Goal: Task Accomplishment & Management: Use online tool/utility

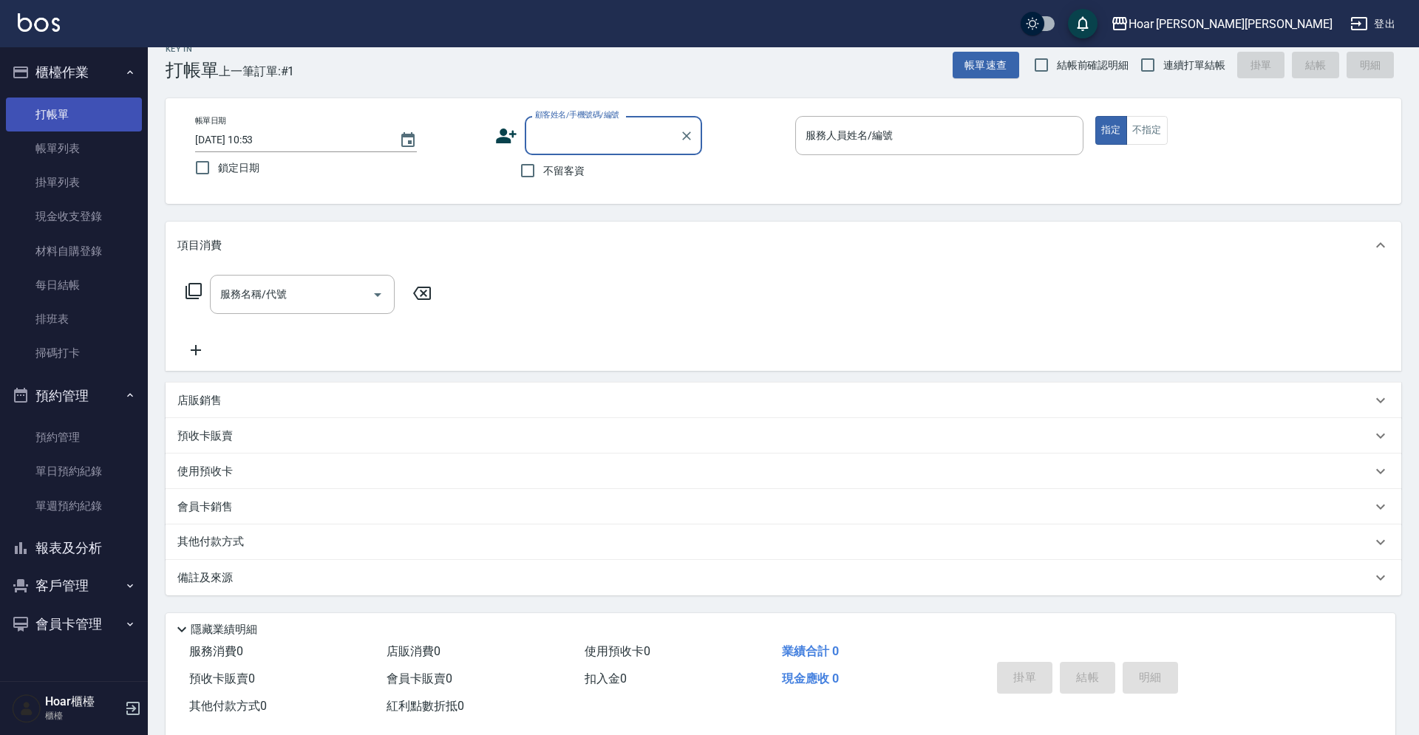
scroll to position [20, 0]
click at [94, 581] on button "客戶管理" at bounding box center [74, 586] width 136 height 38
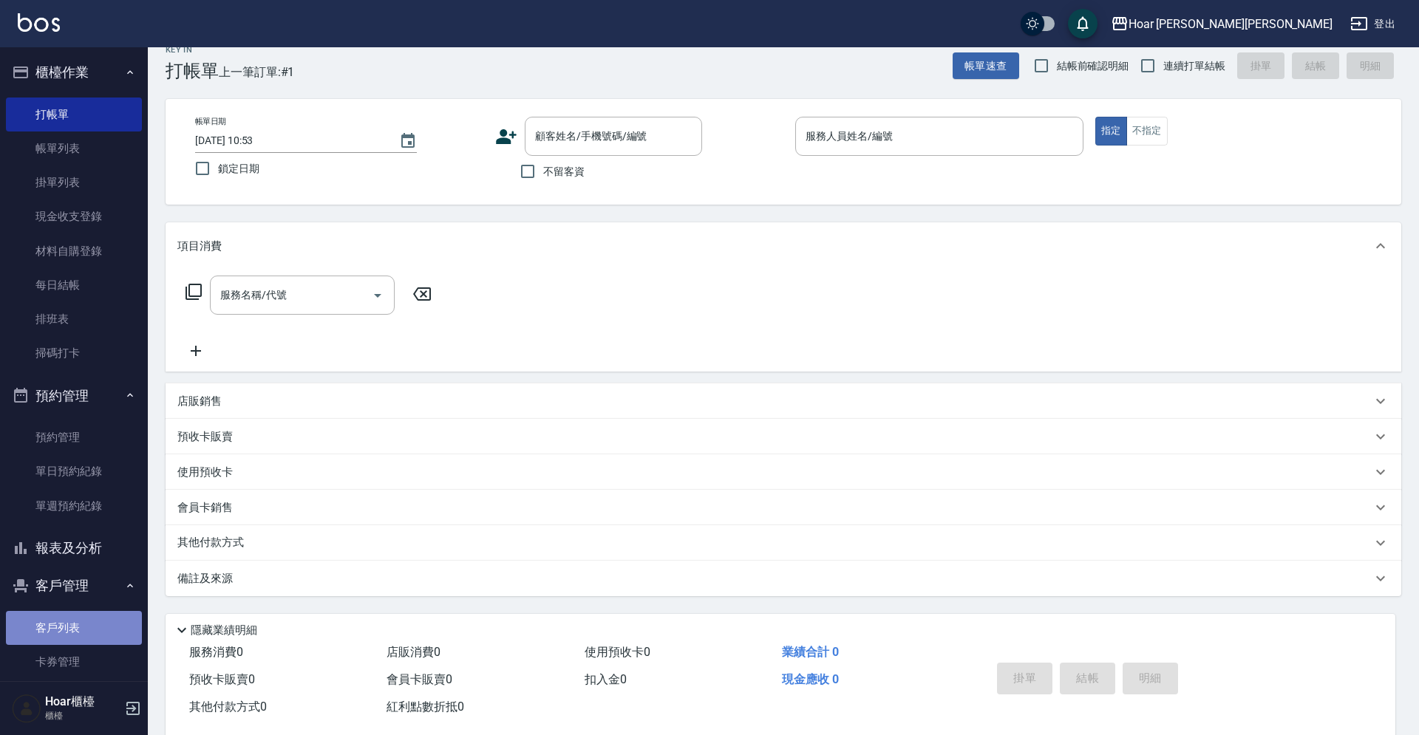
click at [89, 628] on link "客戶列表" at bounding box center [74, 628] width 136 height 34
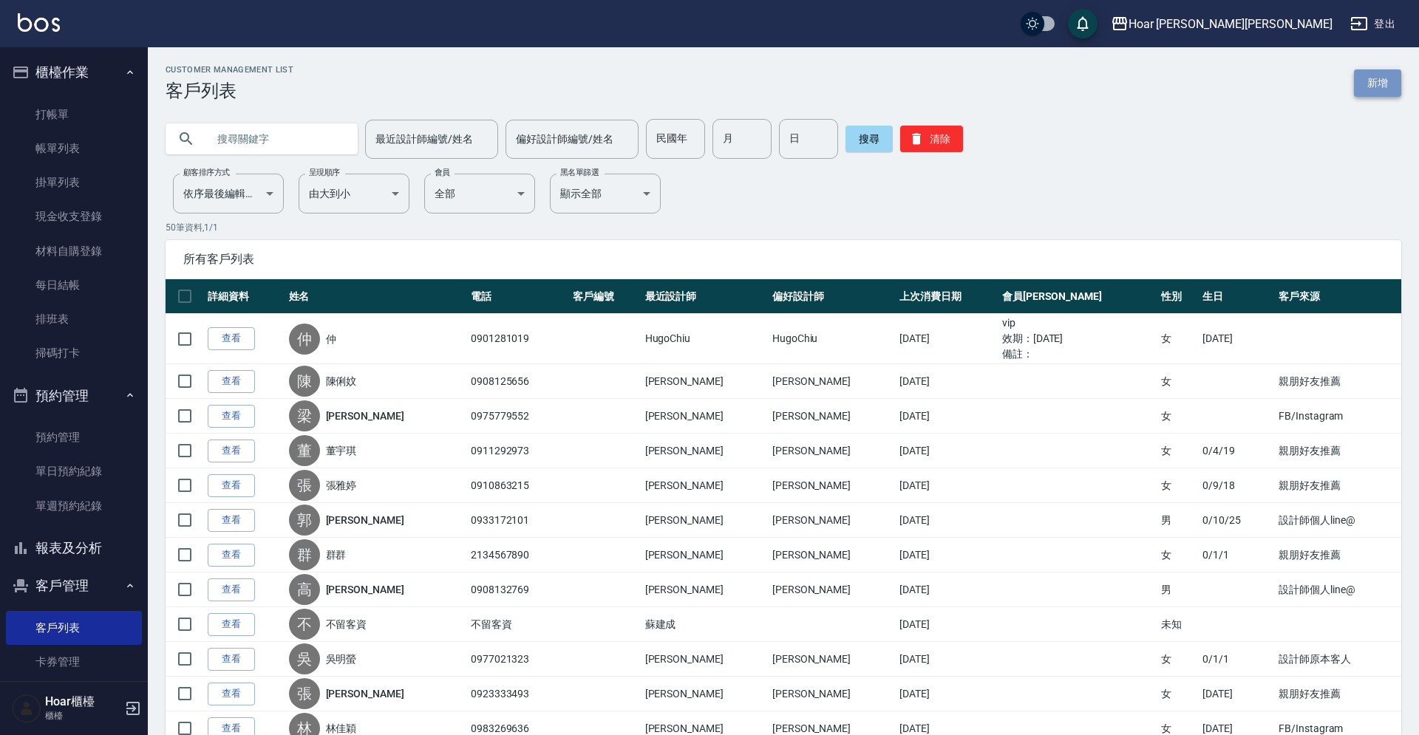
click at [1375, 90] on link "新增" at bounding box center [1377, 82] width 47 height 27
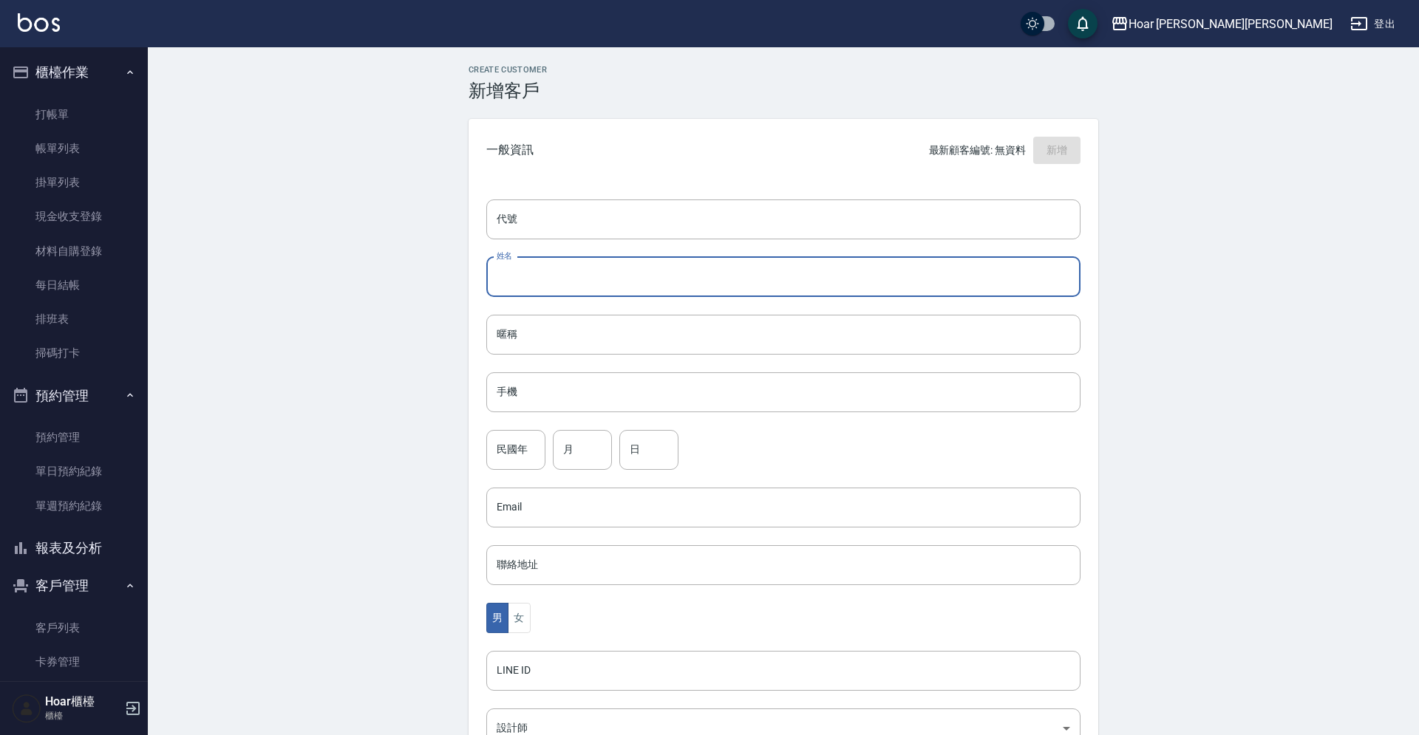
click at [632, 272] on input "姓名" at bounding box center [783, 277] width 594 height 40
type input "c"
type input "[PERSON_NAME]小姐"
click at [568, 387] on input "手機" at bounding box center [783, 393] width 594 height 40
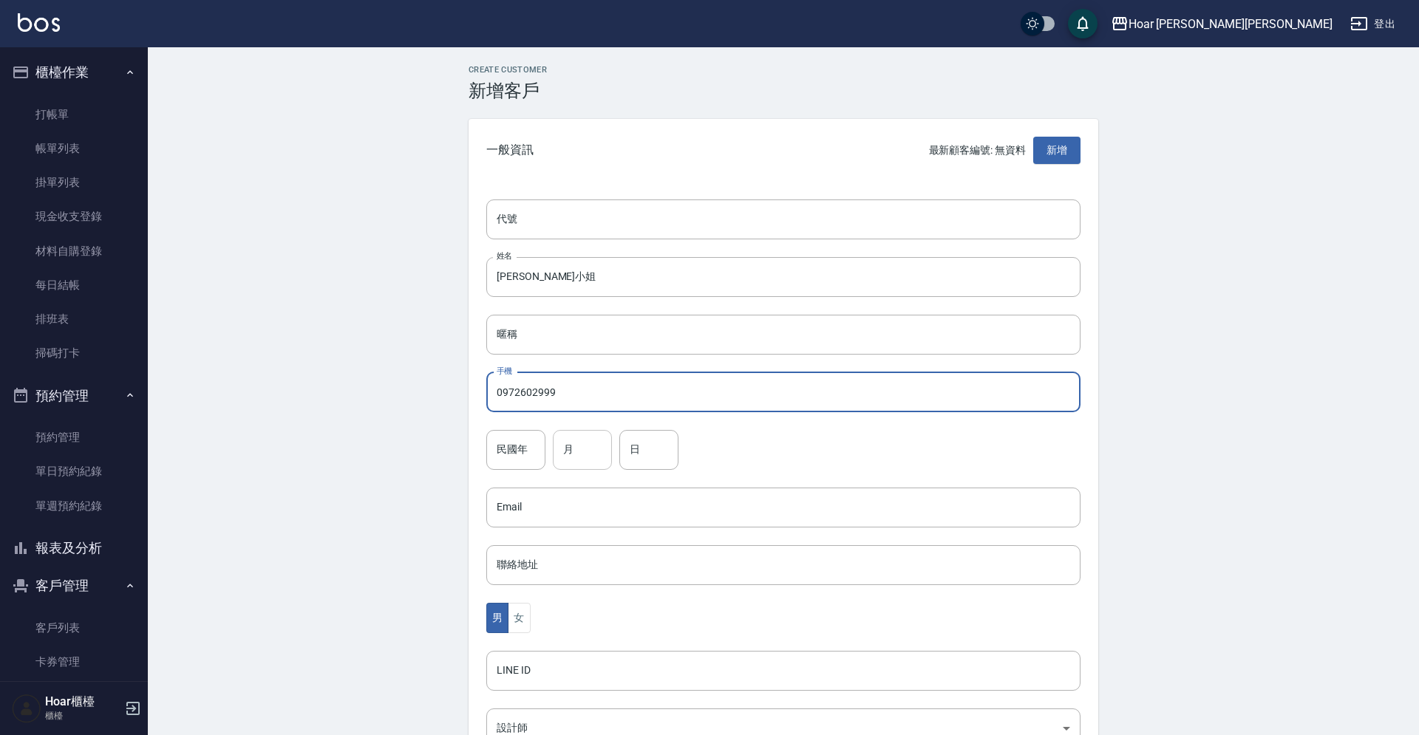
type input "0972602999"
click at [571, 460] on input "月" at bounding box center [582, 450] width 59 height 40
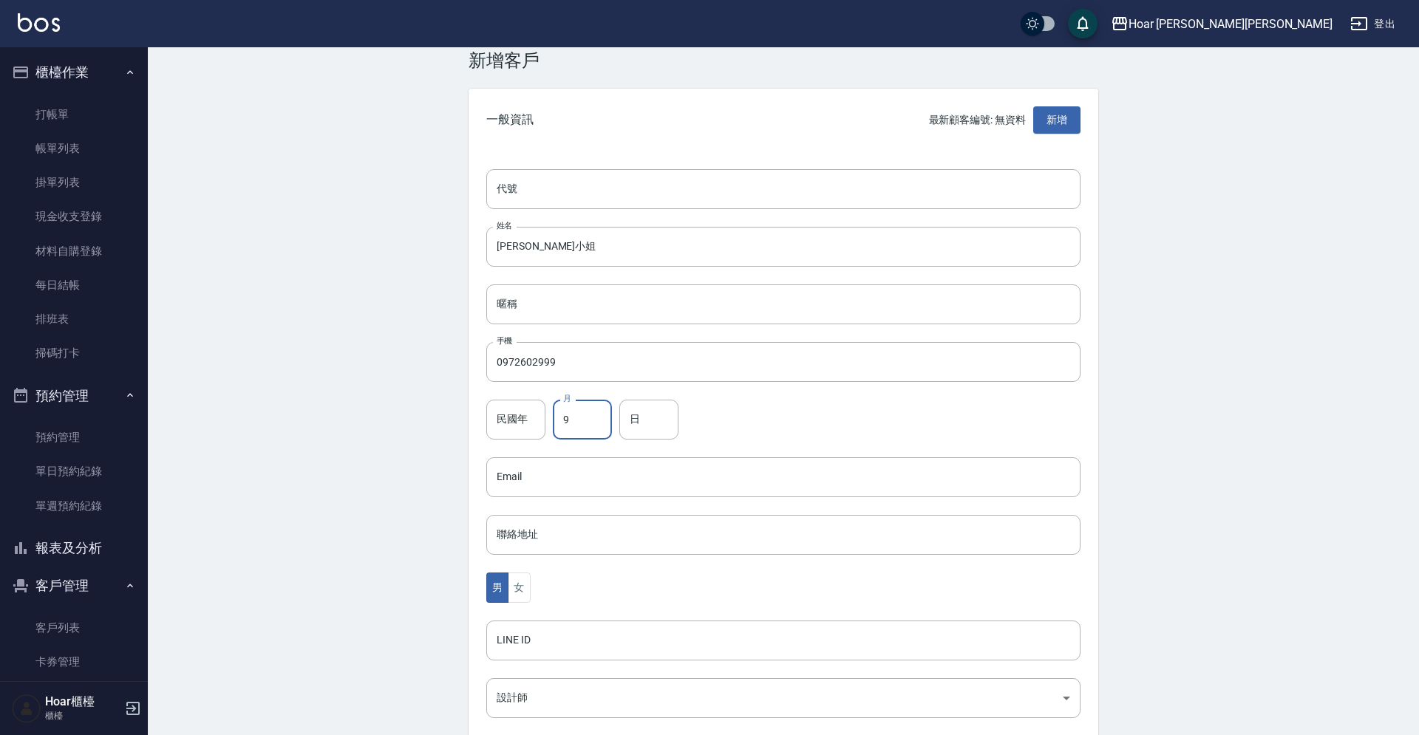
scroll to position [32, 0]
type input "9"
click at [628, 412] on input "日" at bounding box center [648, 418] width 59 height 40
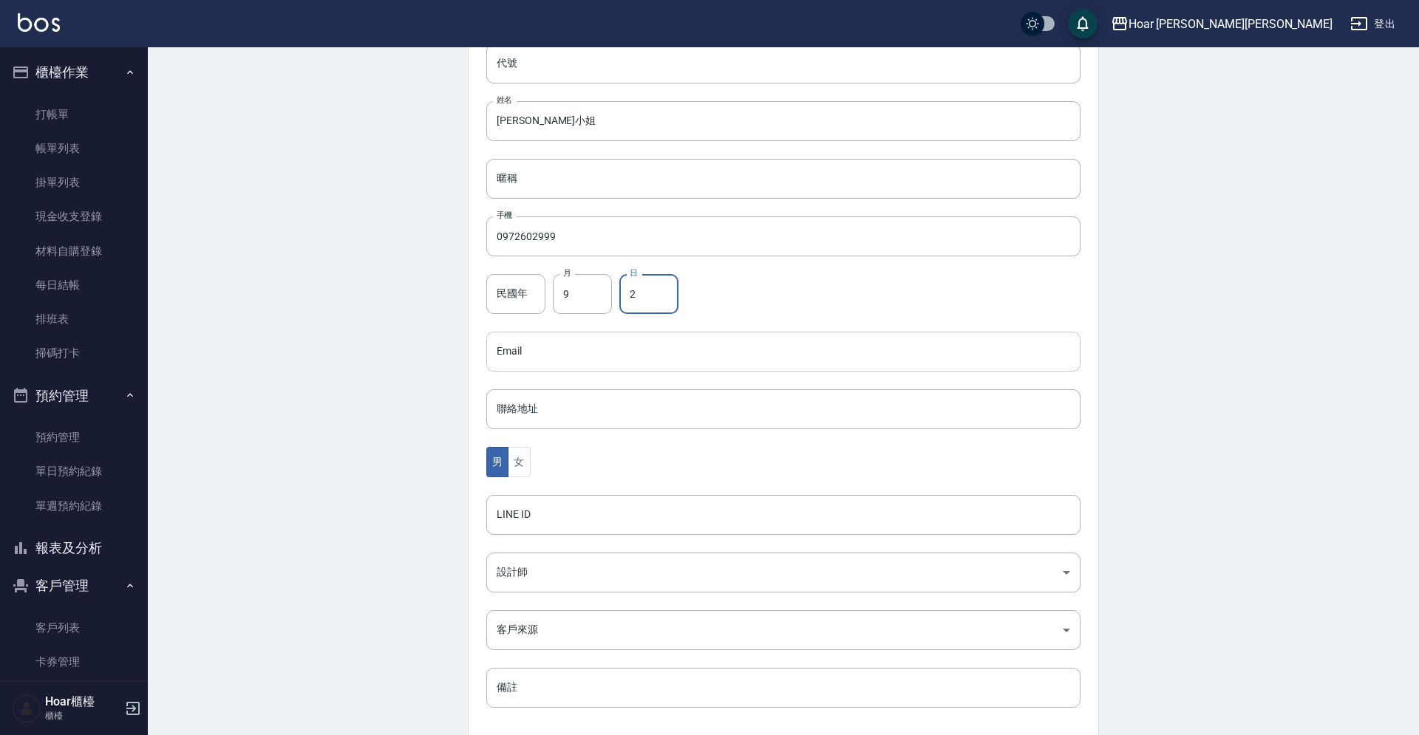
scroll to position [227, 0]
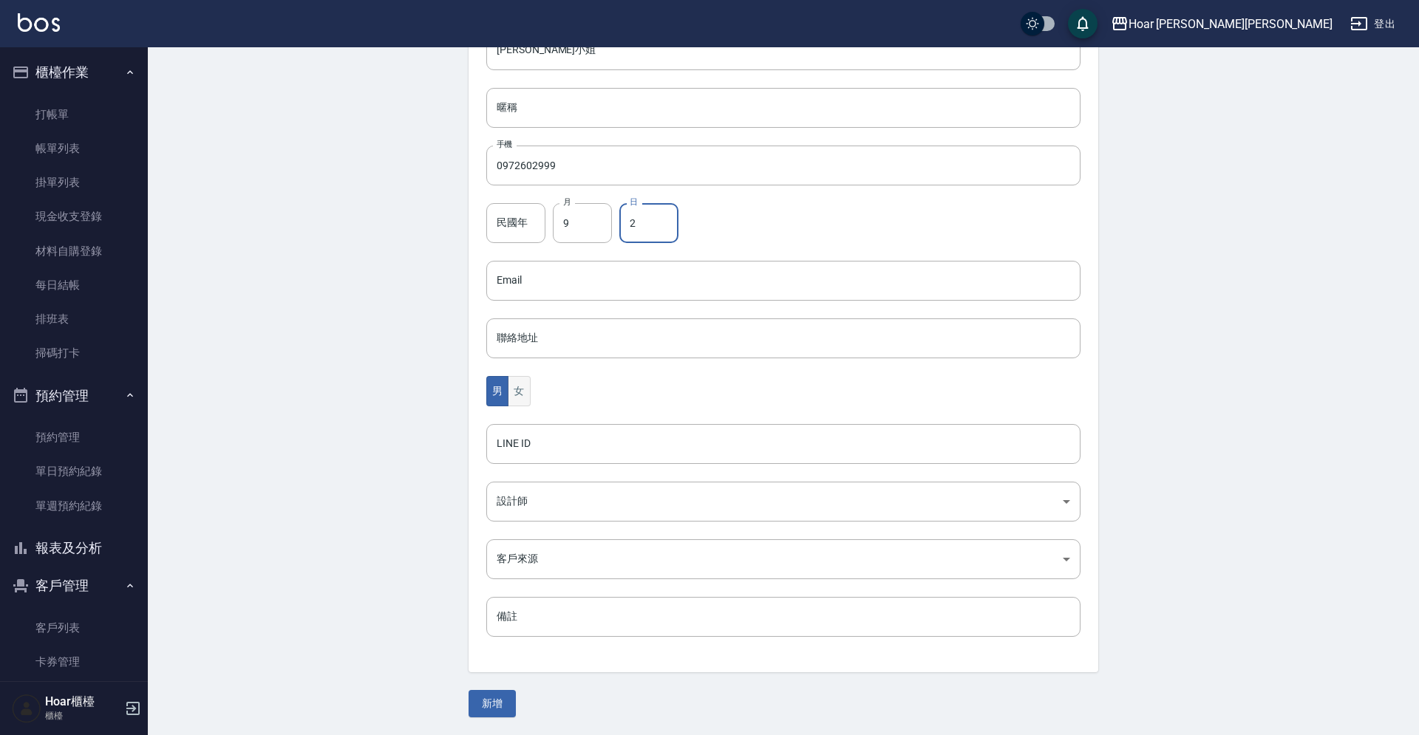
type input "2"
click at [523, 390] on button "女" at bounding box center [519, 391] width 22 height 30
click at [522, 506] on body "Hoar [PERSON_NAME][PERSON_NAME] 登出 櫃檯作業 打帳單 帳單列表 掛單列表 現金收支登錄 材料自購登錄 每日結帳 排班表 掃碼…" at bounding box center [709, 254] width 1419 height 962
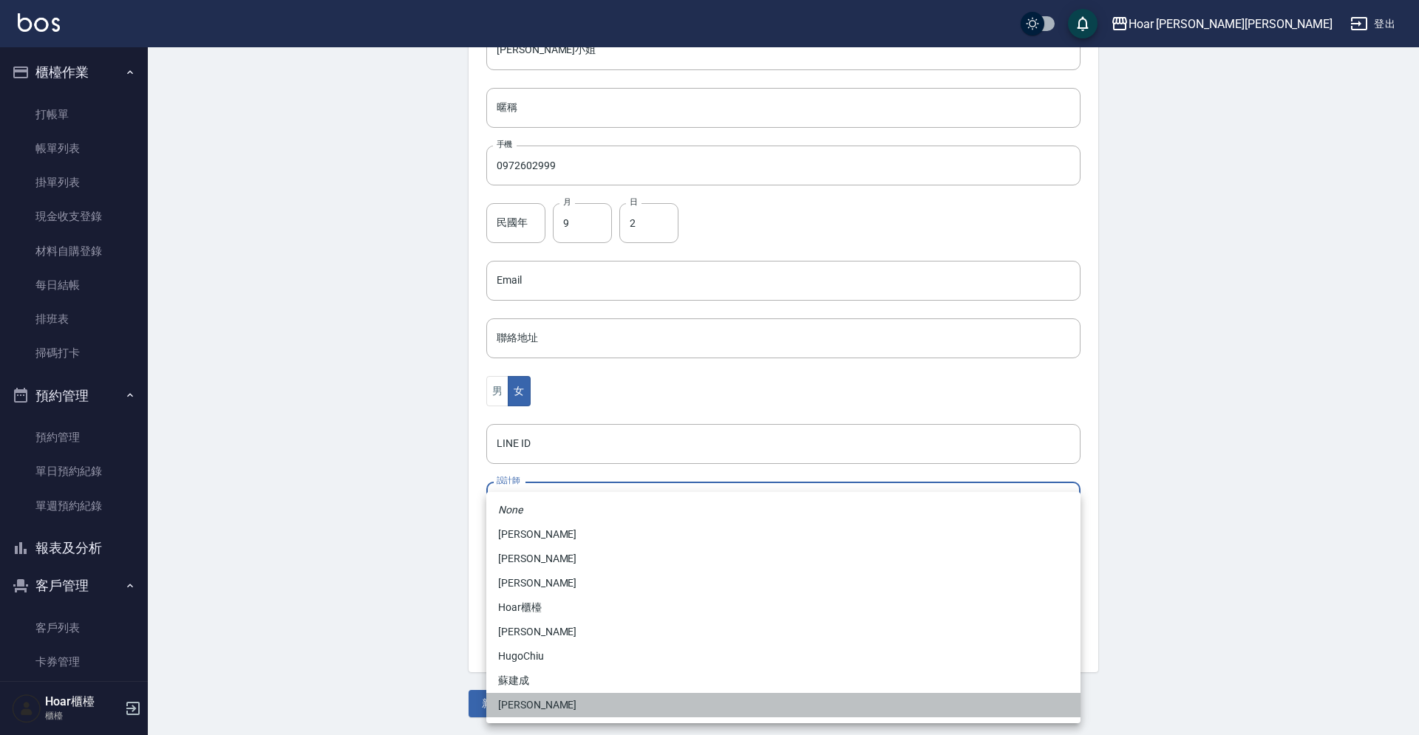
click at [500, 703] on li "[PERSON_NAME]" at bounding box center [783, 705] width 594 height 24
type input "ca54d0d9-00fe-490f-ba6a-72a5339bf885"
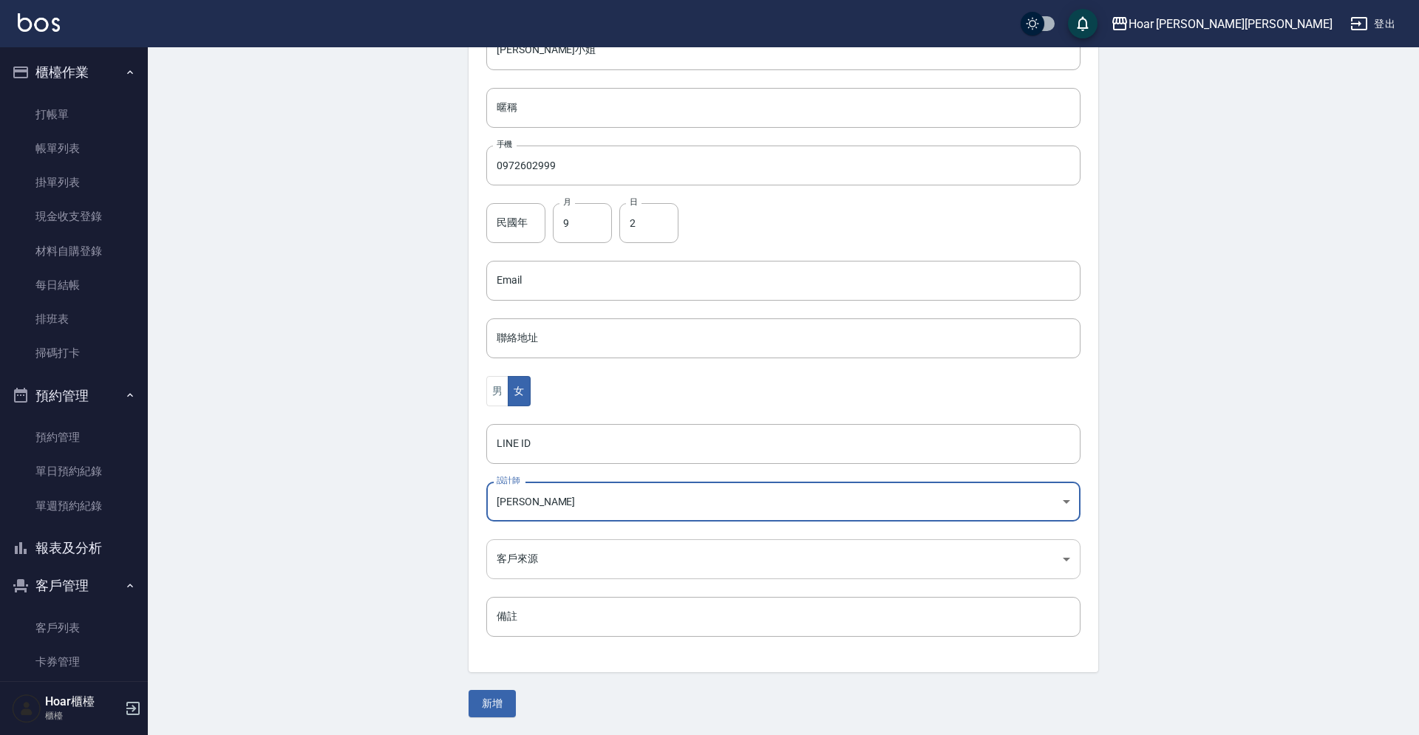
click at [524, 545] on body "Hoar [PERSON_NAME][PERSON_NAME] 登出 櫃檯作業 打帳單 帳單列表 掛單列表 現金收支登錄 材料自購登錄 每日結帳 排班表 掃碼…" at bounding box center [709, 254] width 1419 height 962
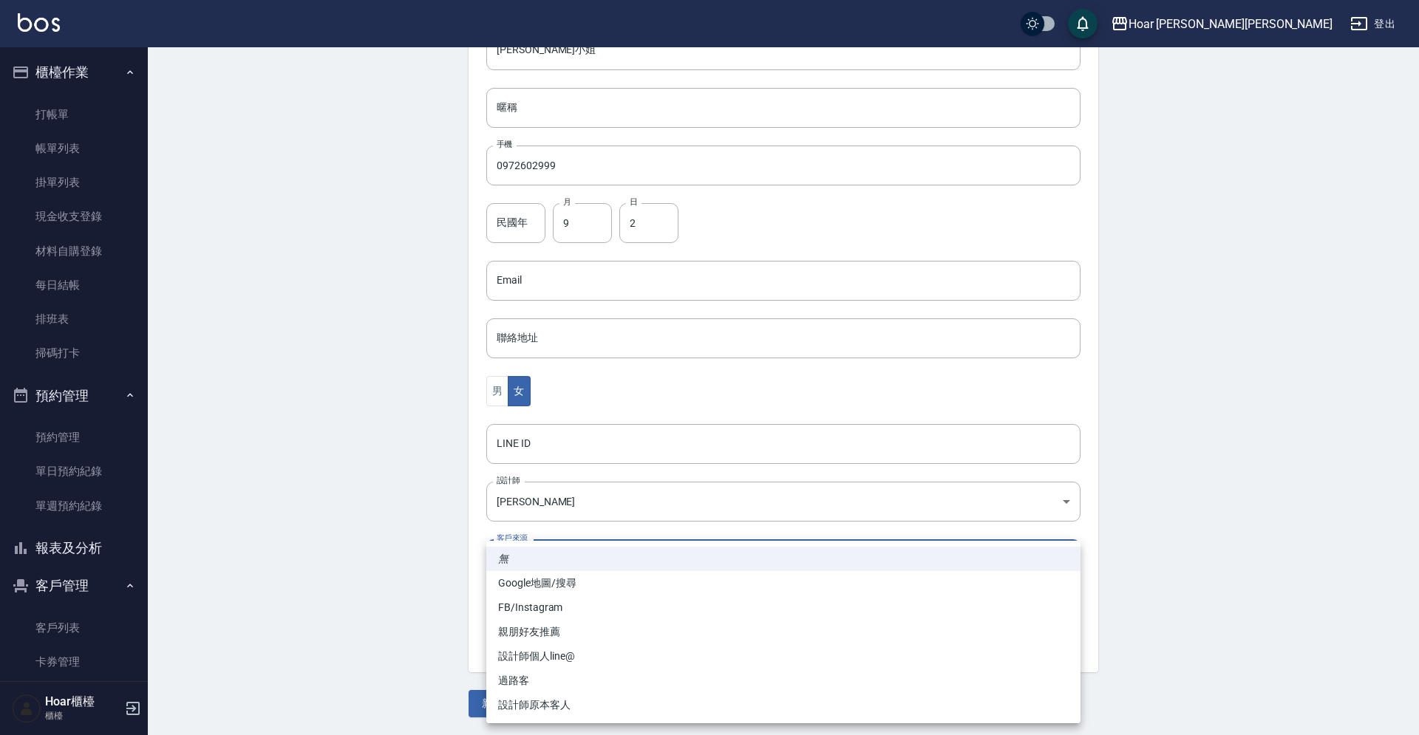
click at [539, 609] on li "FB/Instagram" at bounding box center [783, 608] width 594 height 24
type input "FB/Instagram"
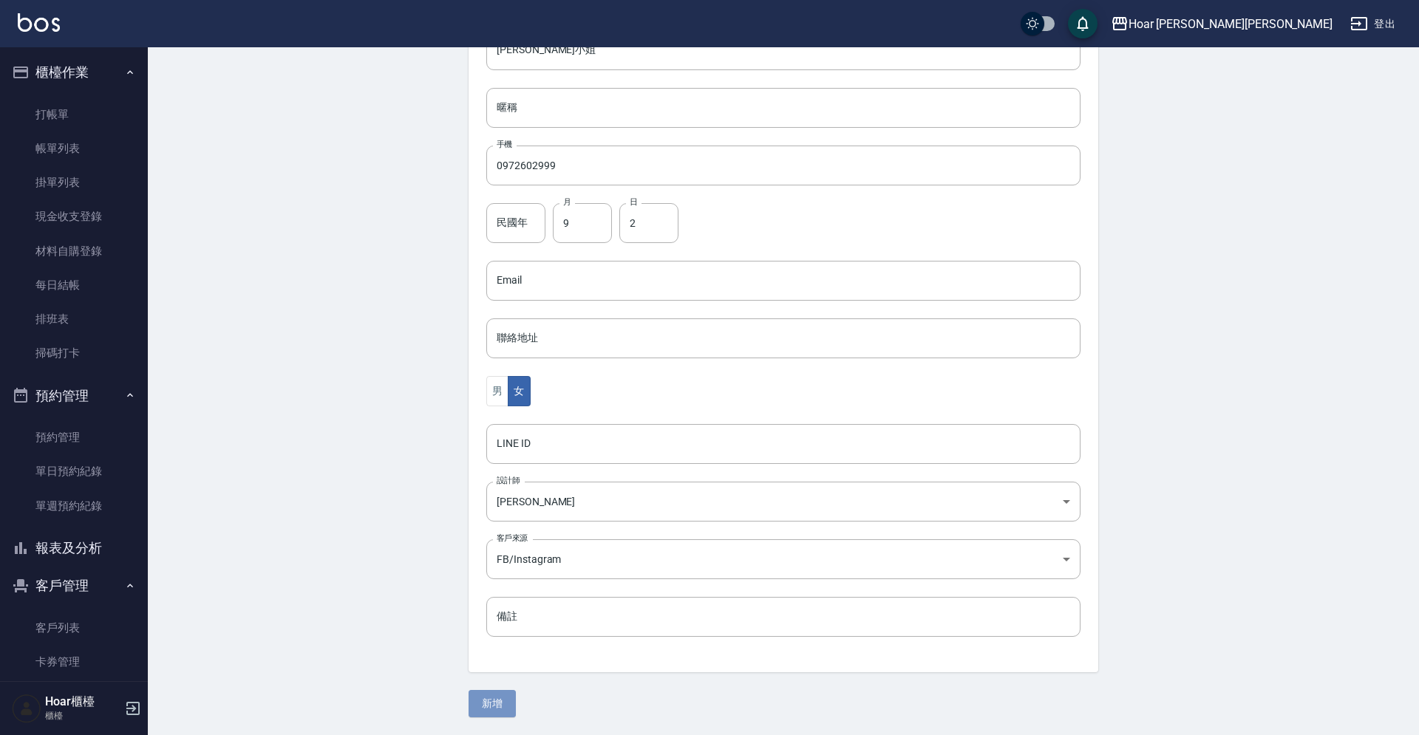
drag, startPoint x: 477, startPoint y: 698, endPoint x: 353, endPoint y: 636, distance: 138.8
click at [477, 698] on button "新增" at bounding box center [492, 703] width 47 height 27
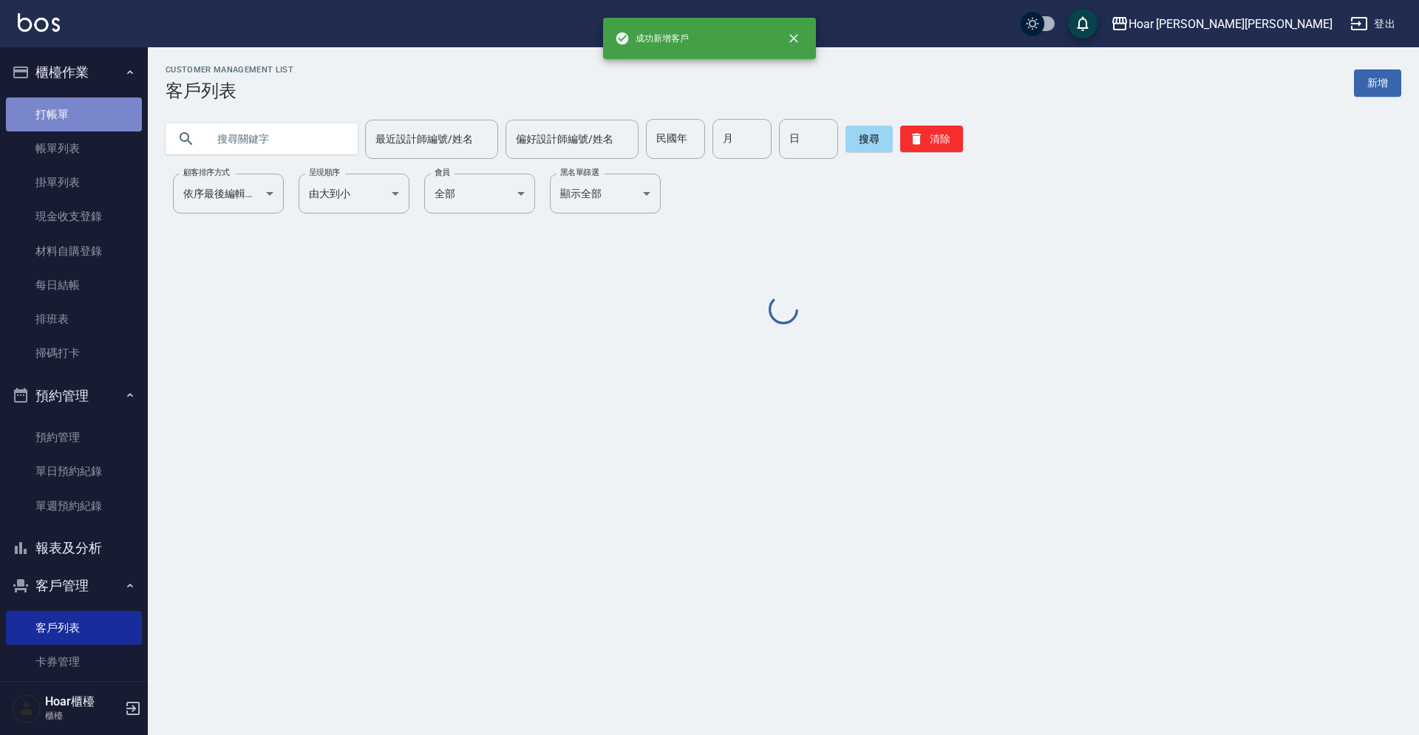
click at [63, 107] on link "打帳單" at bounding box center [74, 115] width 136 height 34
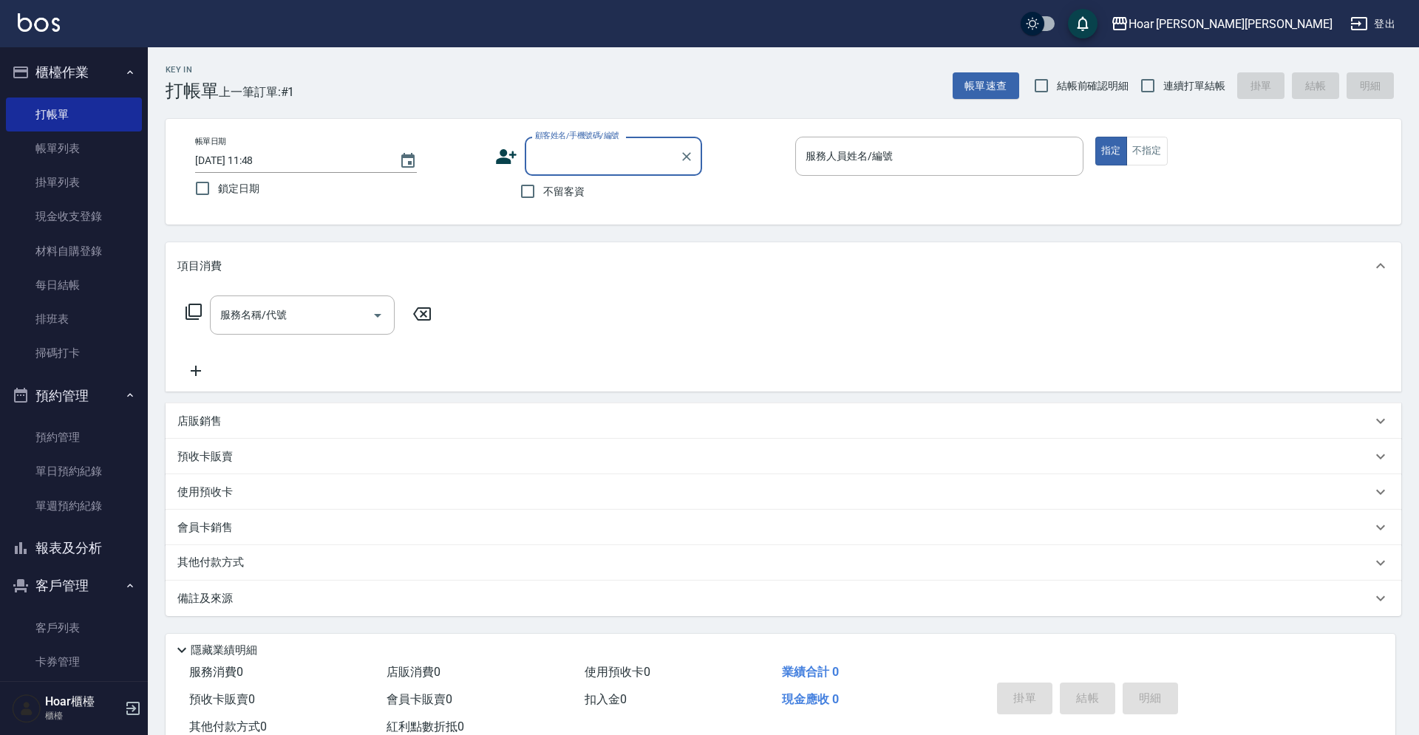
click at [614, 156] on input "顧客姓名/手機號碼/編號" at bounding box center [602, 156] width 142 height 26
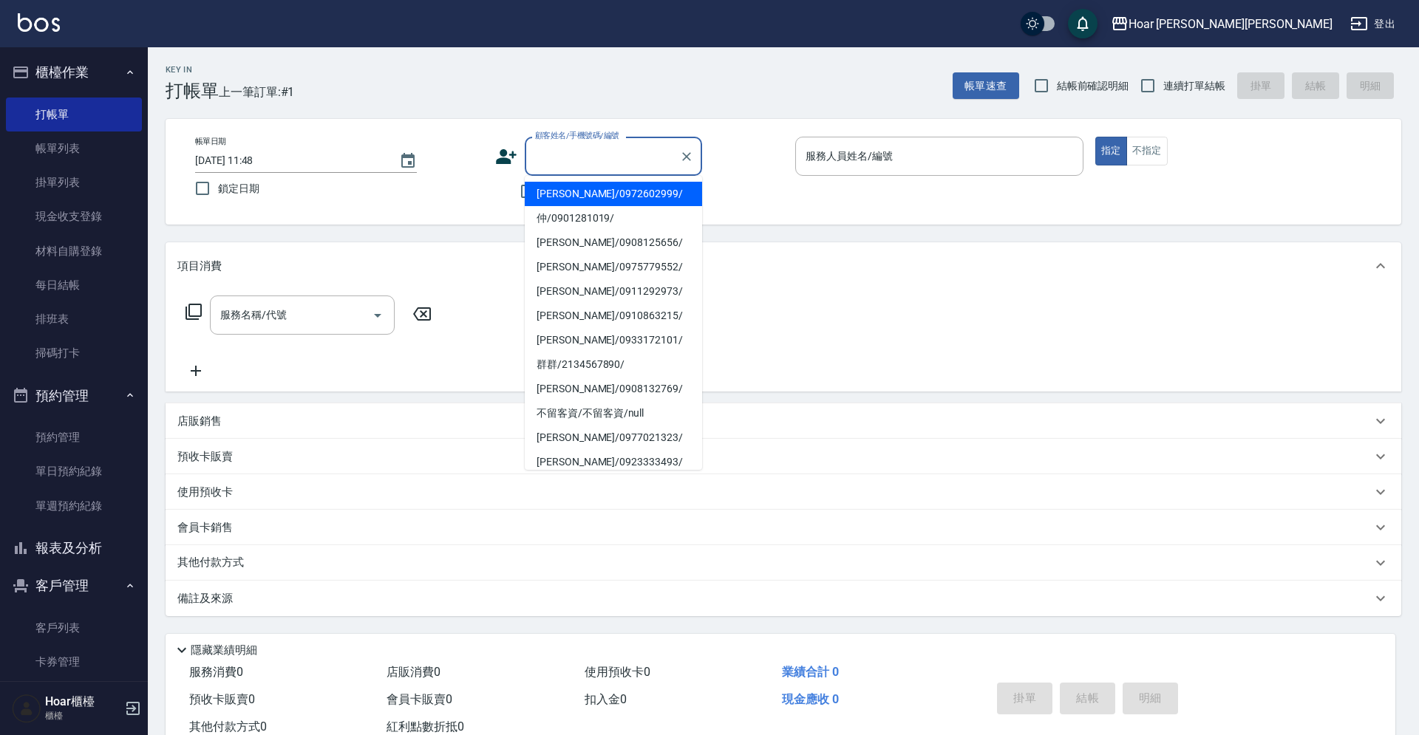
click at [611, 180] on ul "[PERSON_NAME]/0972602999/ 仲/0901281019/ [PERSON_NAME]/0908125656/ [PERSON_NAME]…" at bounding box center [613, 323] width 177 height 294
drag, startPoint x: 584, startPoint y: 209, endPoint x: 593, endPoint y: 203, distance: 10.7
click at [586, 208] on li "仲/0901281019/" at bounding box center [613, 216] width 177 height 24
type input "仲/0901281019/"
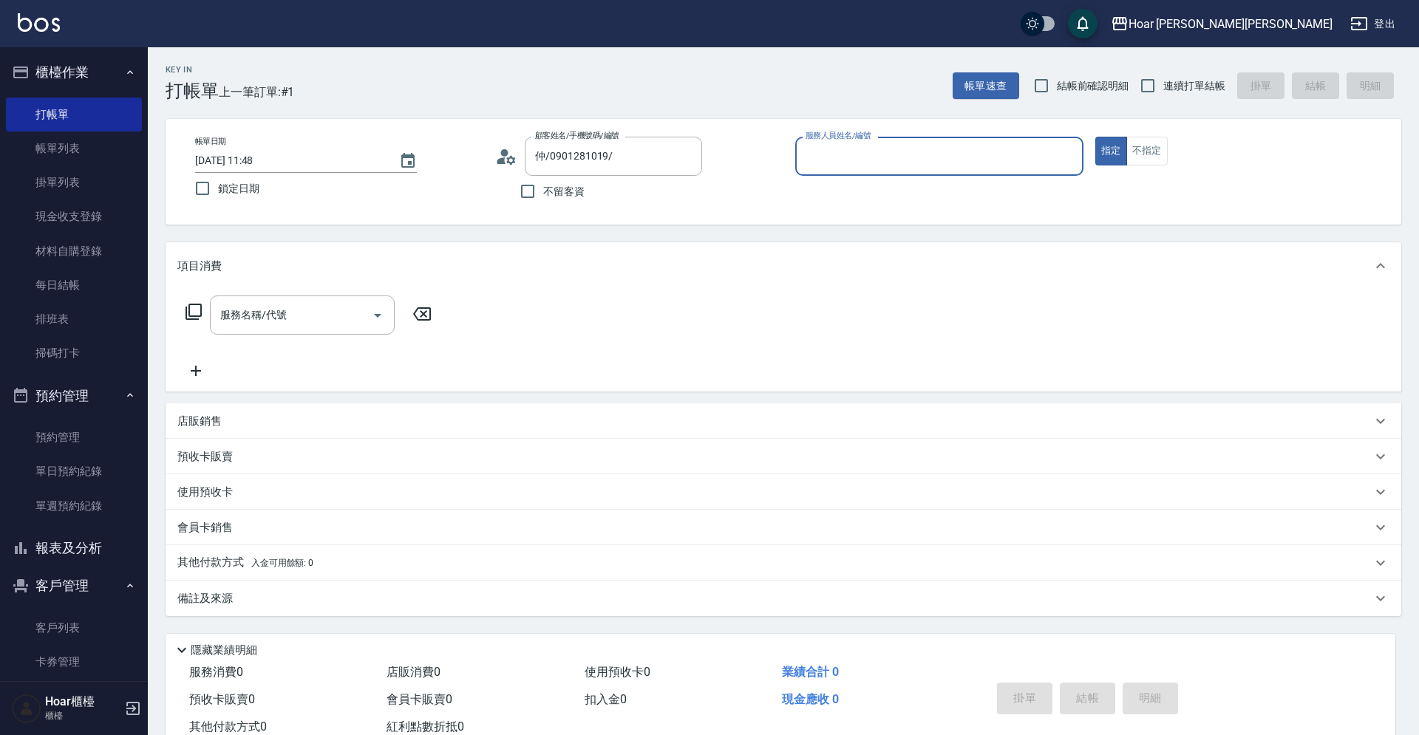
type input "[PERSON_NAME]-1"
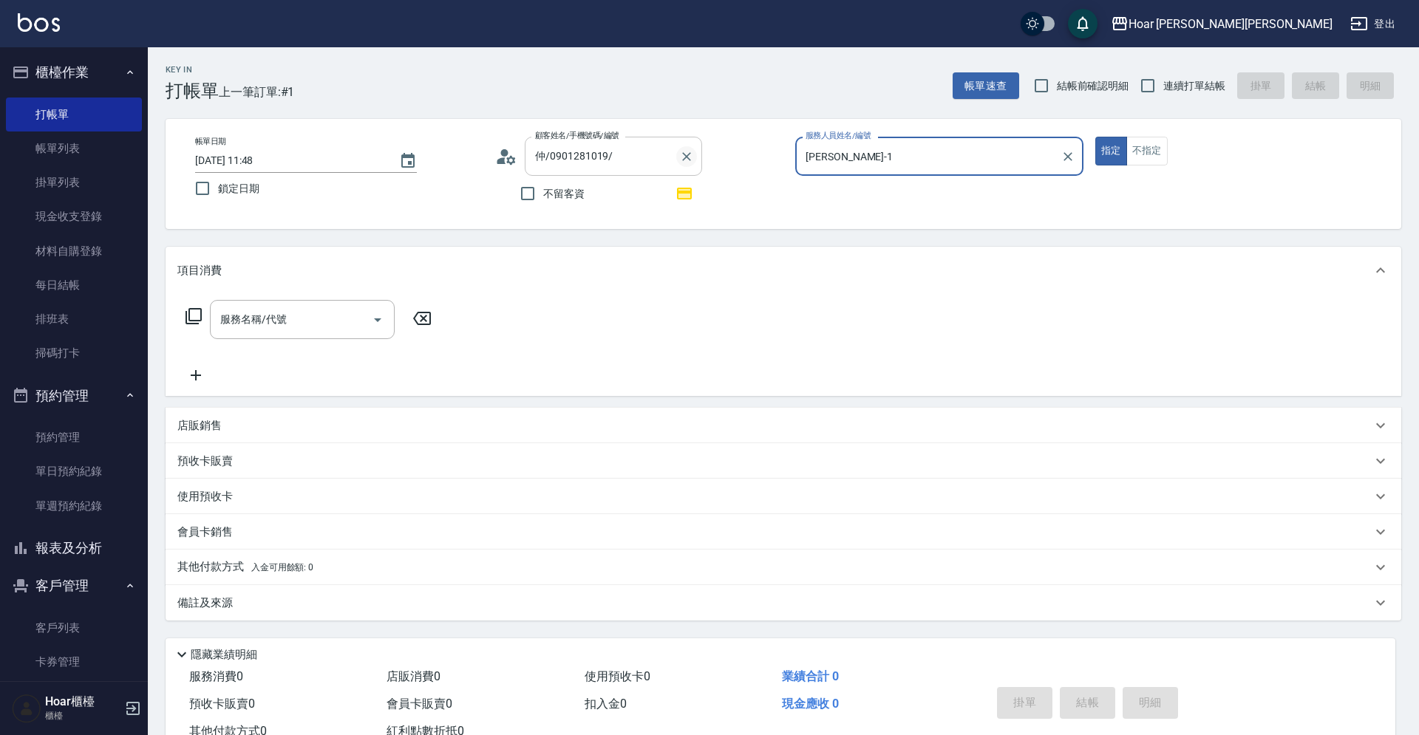
click at [685, 161] on icon "Clear" at bounding box center [686, 156] width 15 height 15
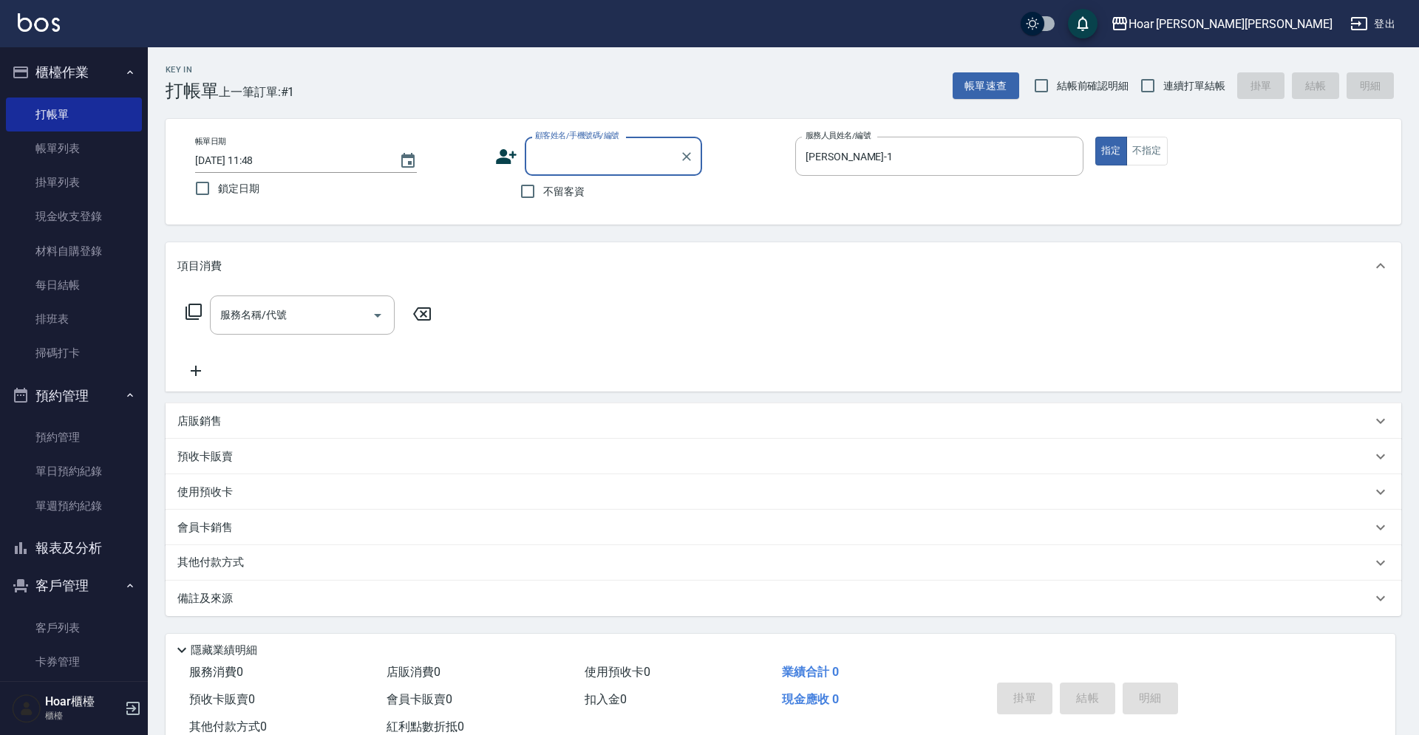
click at [603, 159] on input "顧客姓名/手機號碼/編號" at bounding box center [602, 156] width 142 height 26
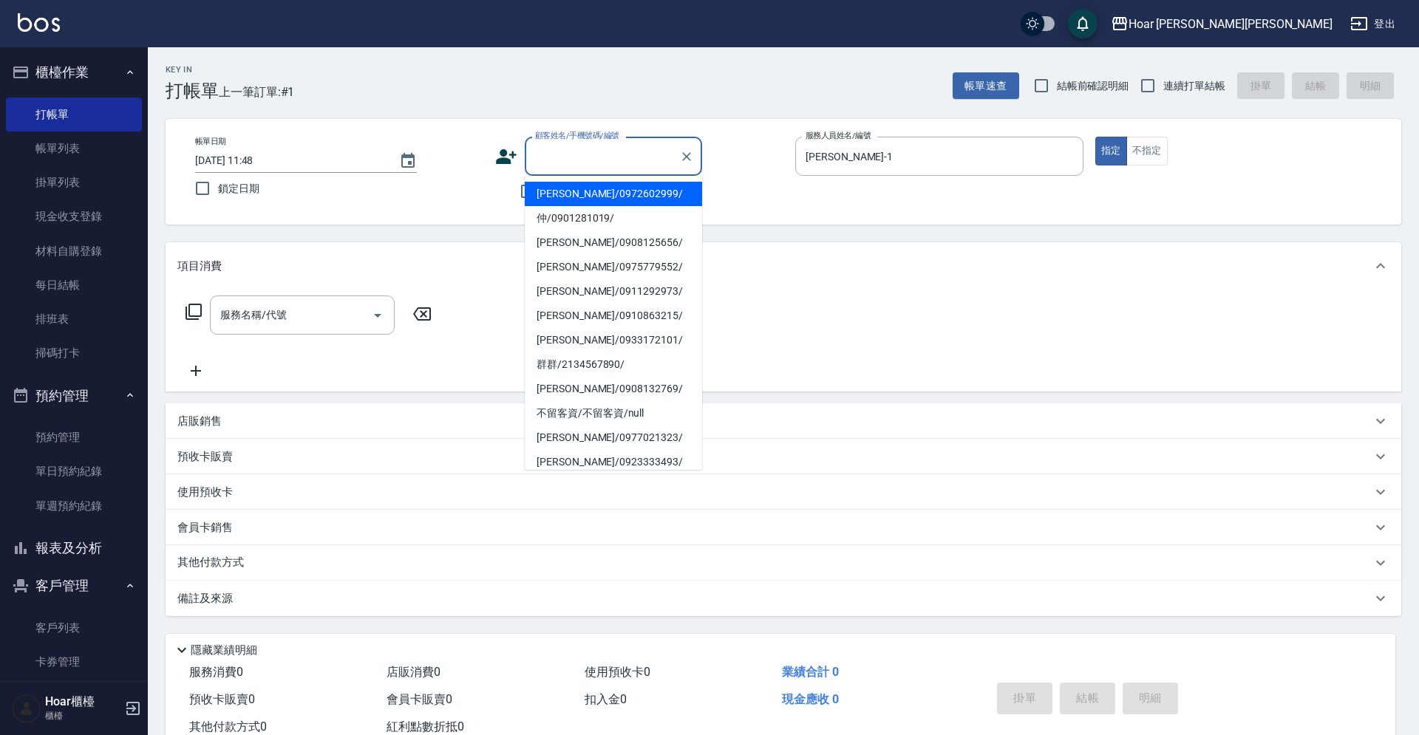
drag, startPoint x: 611, startPoint y: 190, endPoint x: 622, endPoint y: 186, distance: 12.4
click at [610, 190] on li "[PERSON_NAME]/0972602999/" at bounding box center [613, 194] width 177 height 24
type input "[PERSON_NAME]/0972602999/"
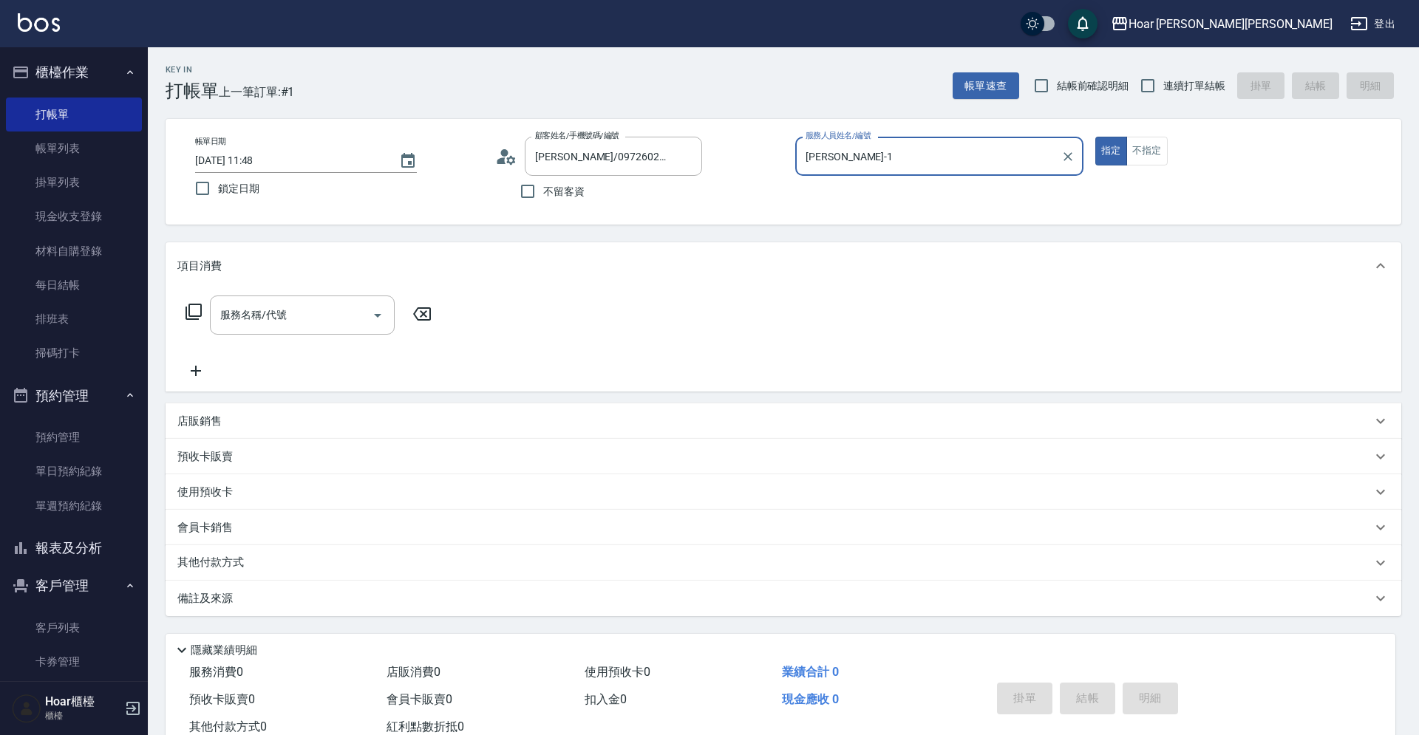
type input "Shami-3"
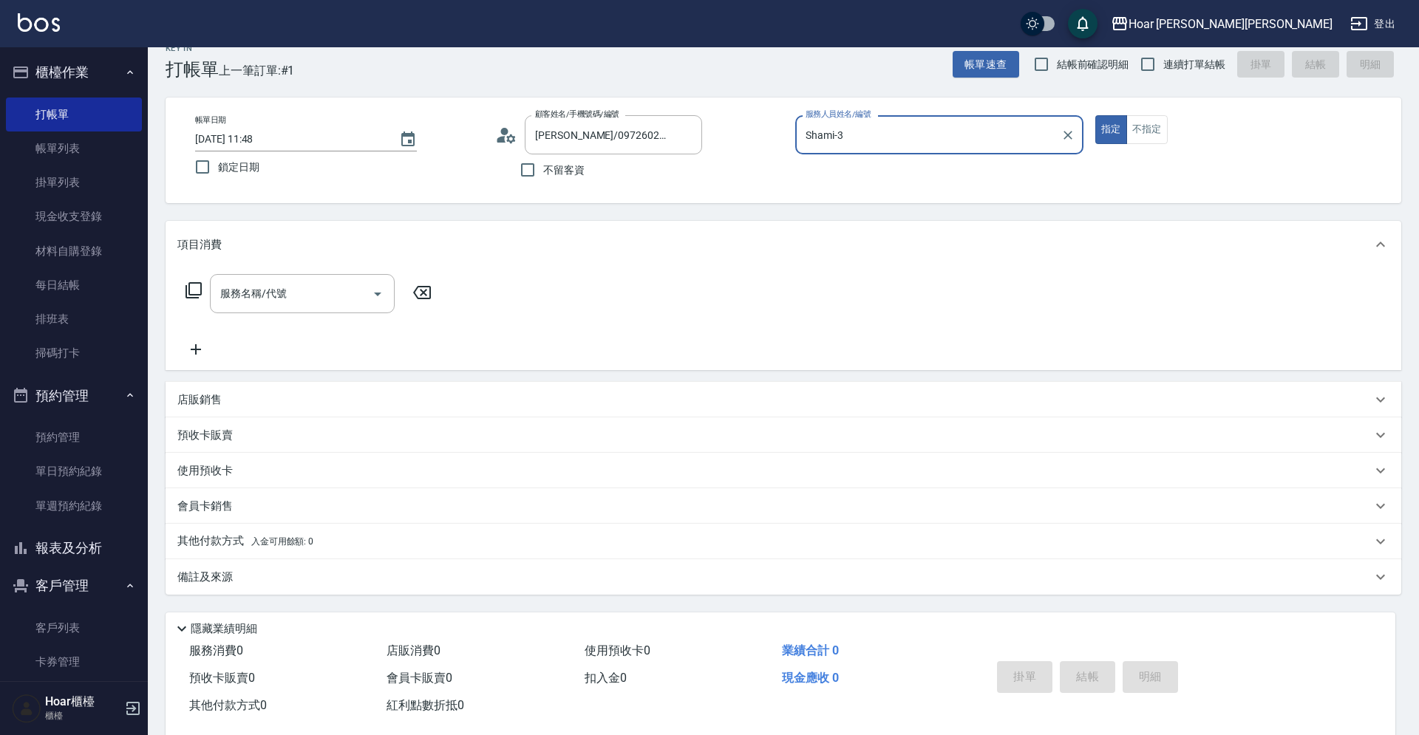
scroll to position [48, 0]
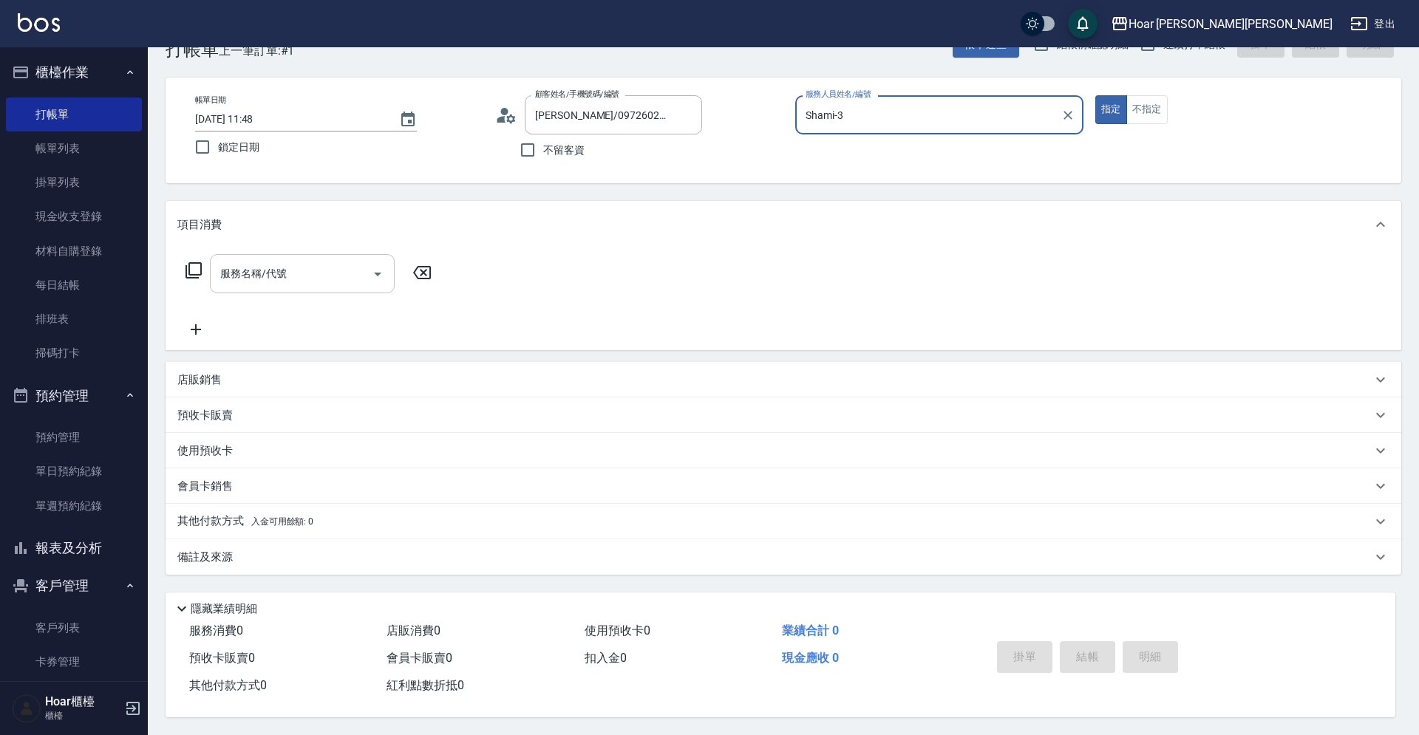
click at [319, 269] on input "服務名稱/代號" at bounding box center [291, 274] width 149 height 26
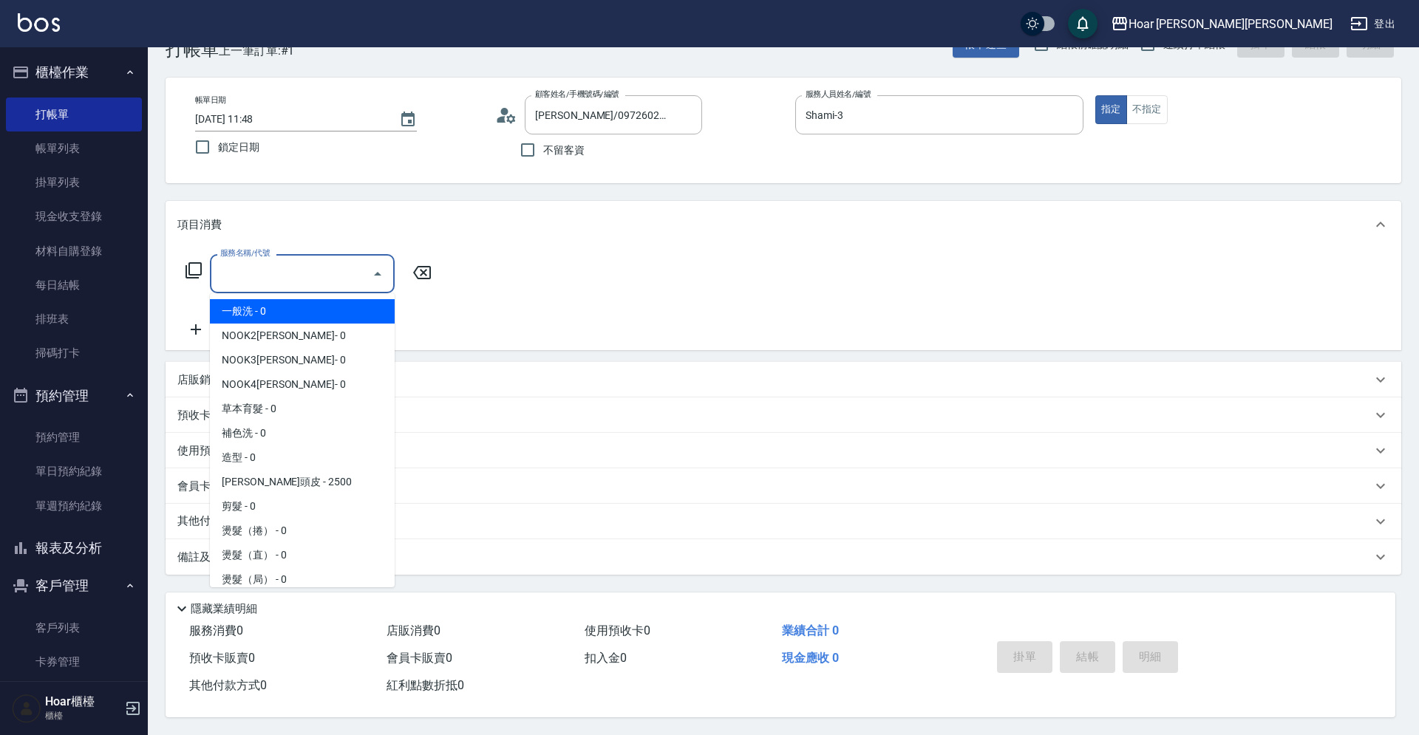
scroll to position [43, 0]
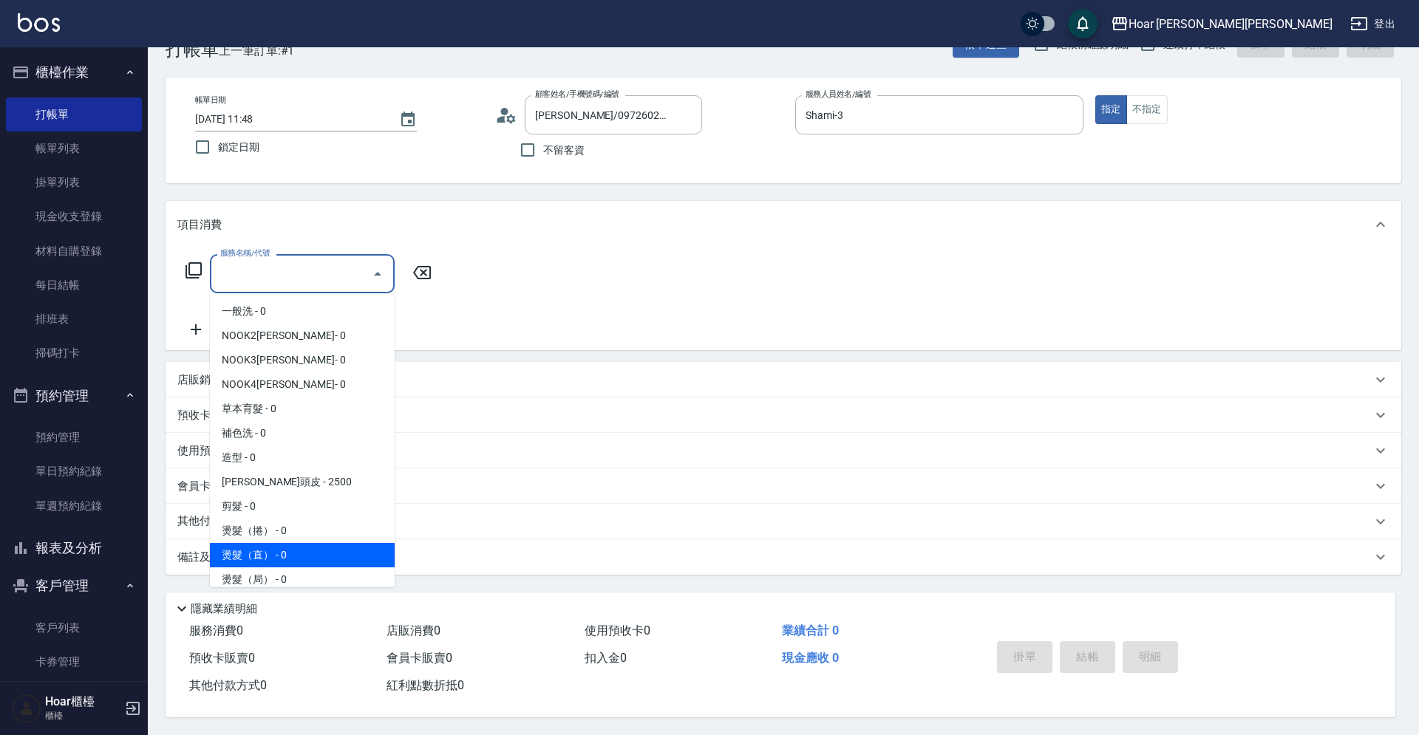
click at [294, 553] on span "燙髮（直） - 0" at bounding box center [302, 555] width 185 height 24
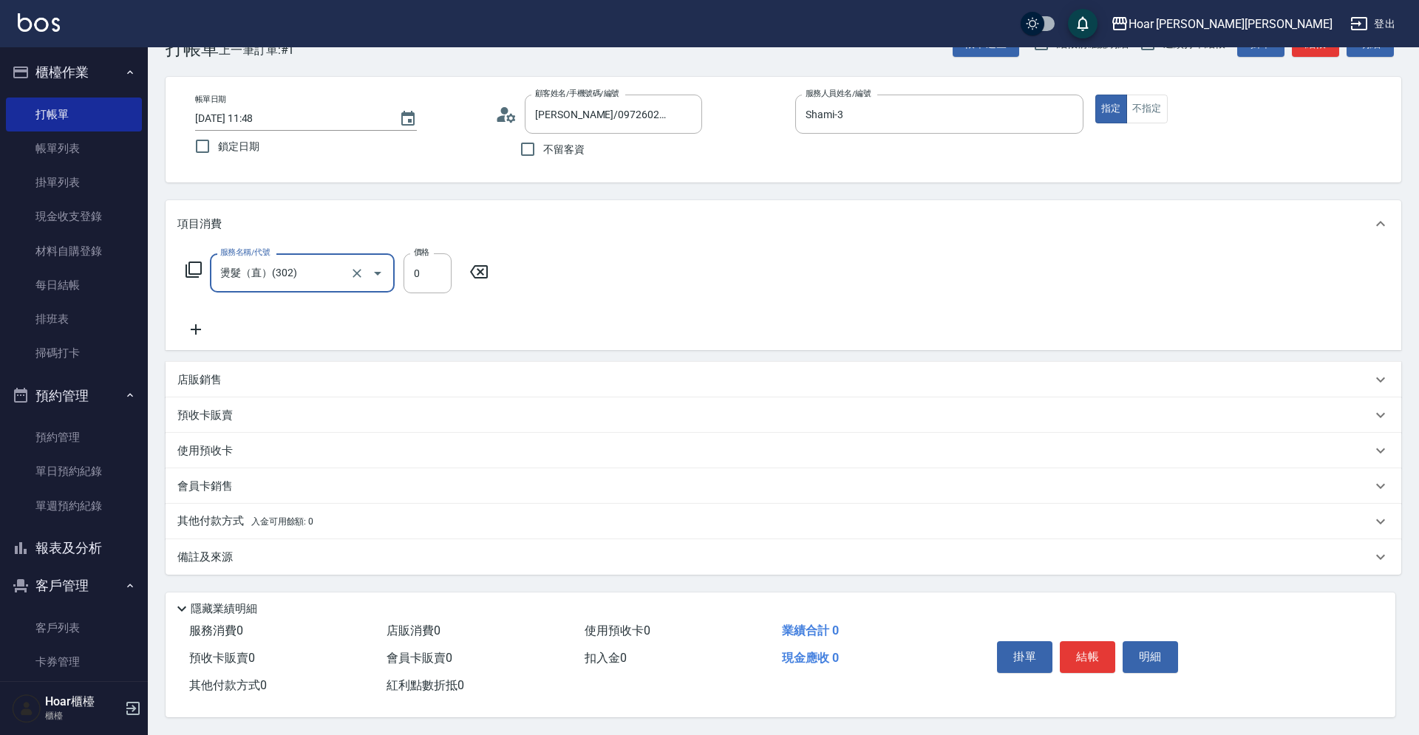
type input "燙髮（直）(302)"
click at [200, 328] on icon at bounding box center [196, 329] width 10 height 10
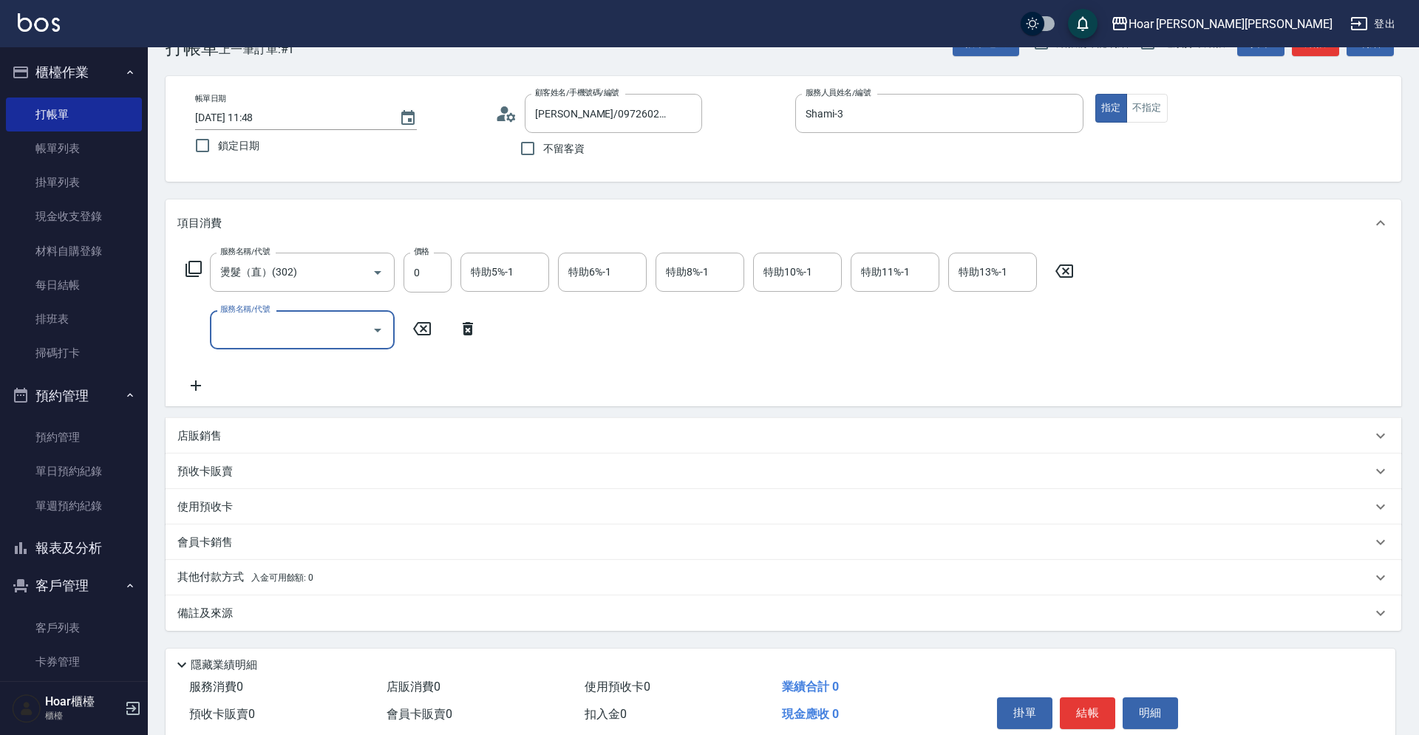
click at [296, 329] on input "服務名稱/代號" at bounding box center [291, 330] width 149 height 26
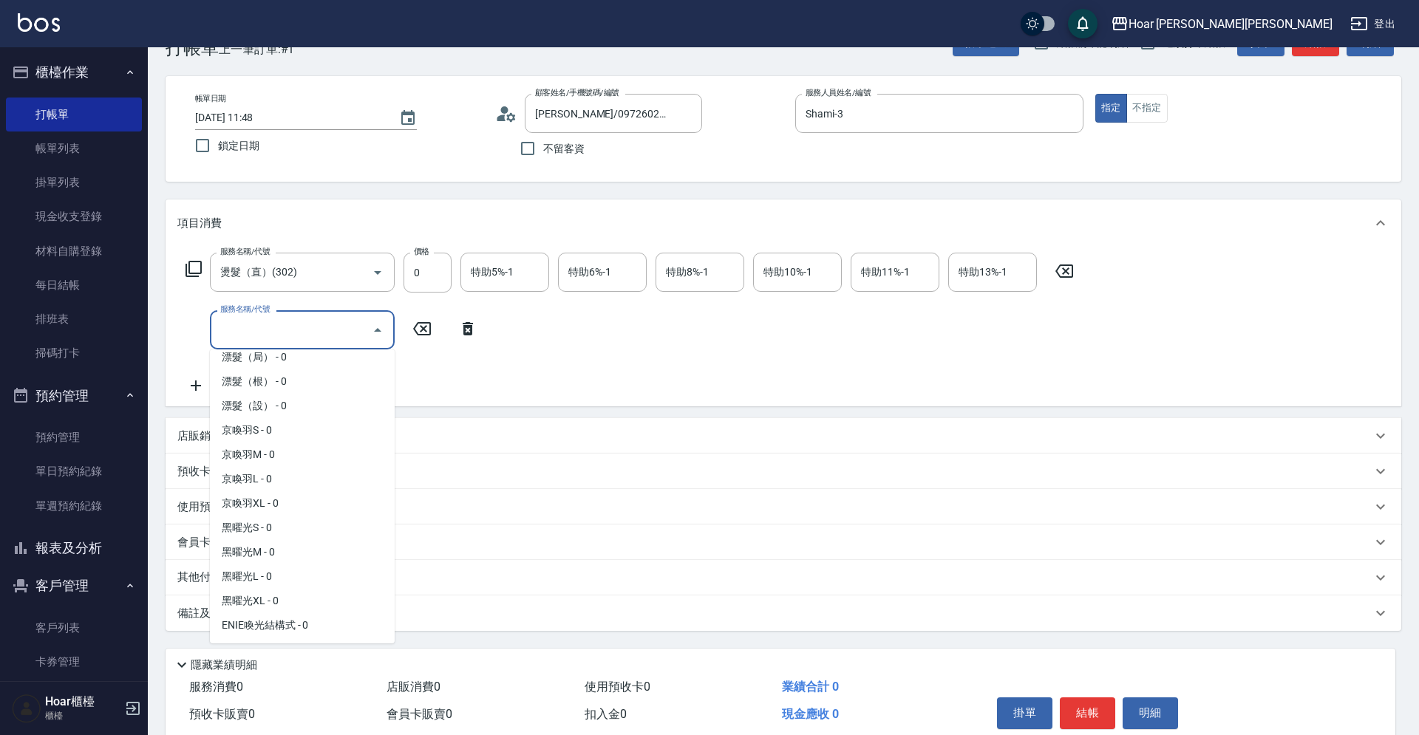
scroll to position [480, 0]
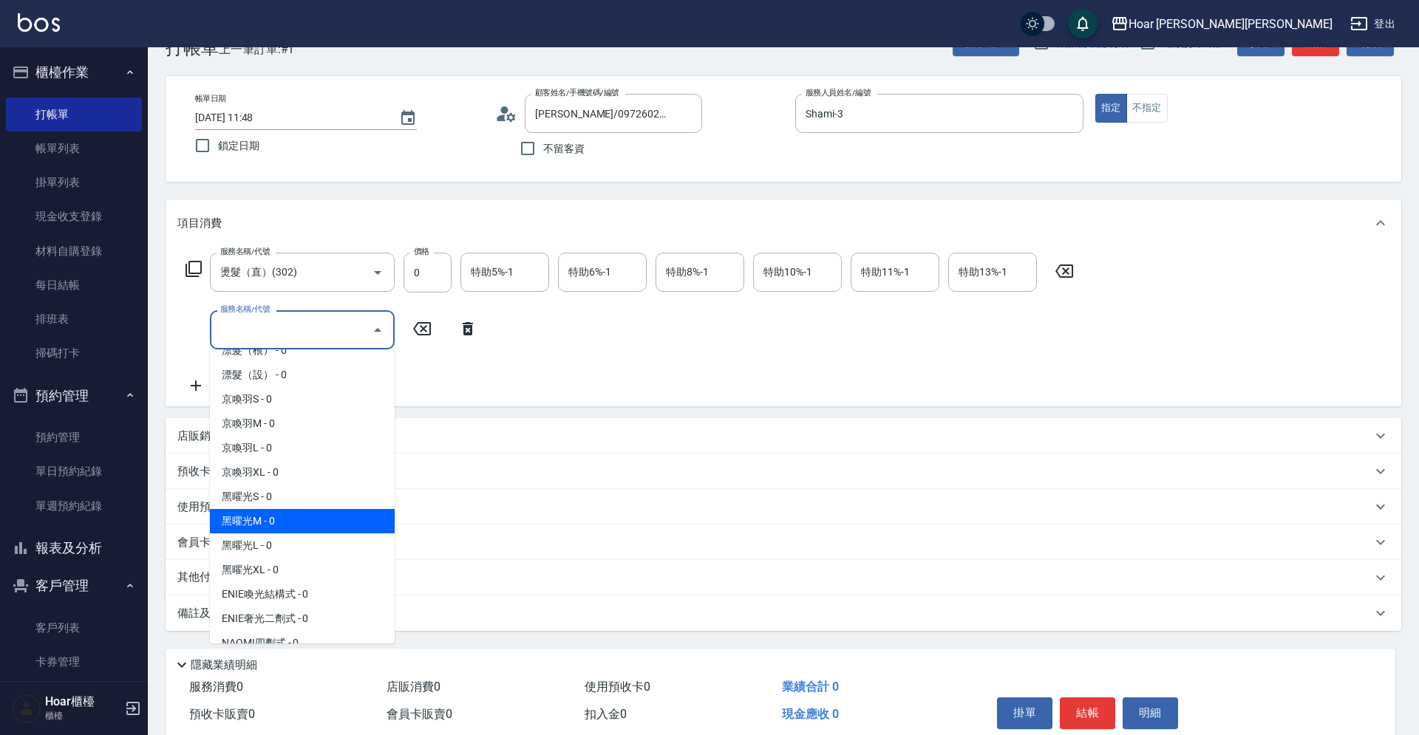
click at [263, 525] on span "黑曜光M - 0" at bounding box center [302, 521] width 185 height 24
type input "黑曜光M(606)"
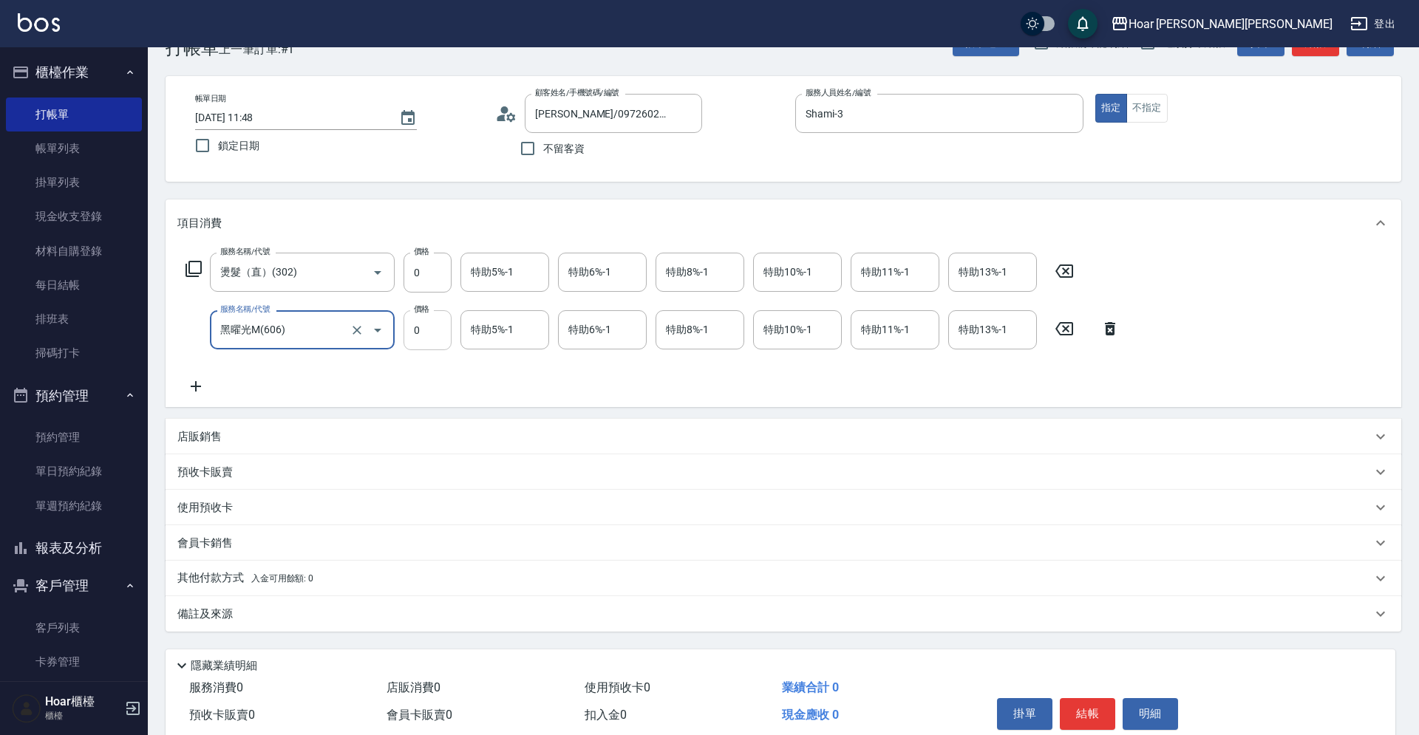
click at [432, 334] on input "0" at bounding box center [428, 330] width 48 height 40
type input "2090"
click at [436, 272] on input "0" at bounding box center [428, 273] width 48 height 40
type input "1800"
click at [1017, 706] on button "掛單" at bounding box center [1024, 713] width 55 height 31
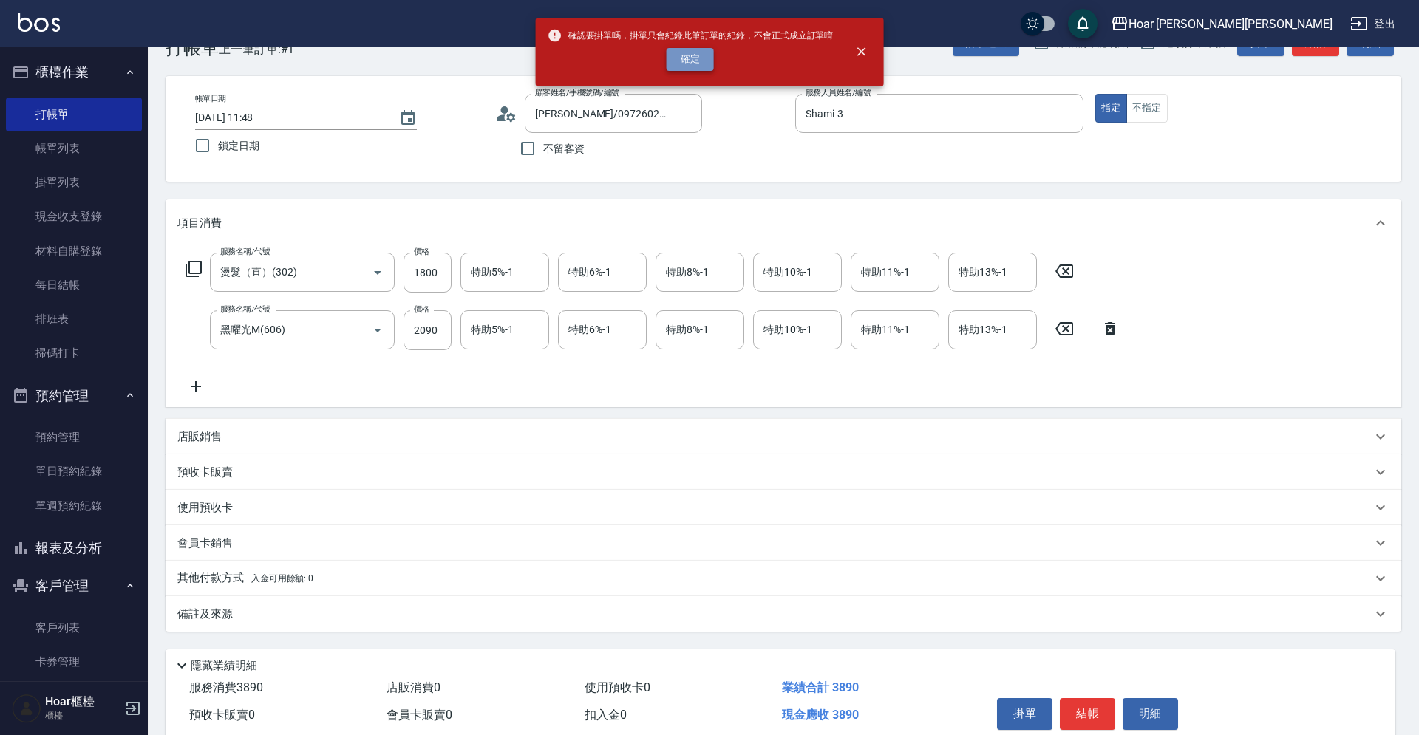
click at [695, 64] on button "確定" at bounding box center [690, 59] width 47 height 23
